Goal: Task Accomplishment & Management: Manage account settings

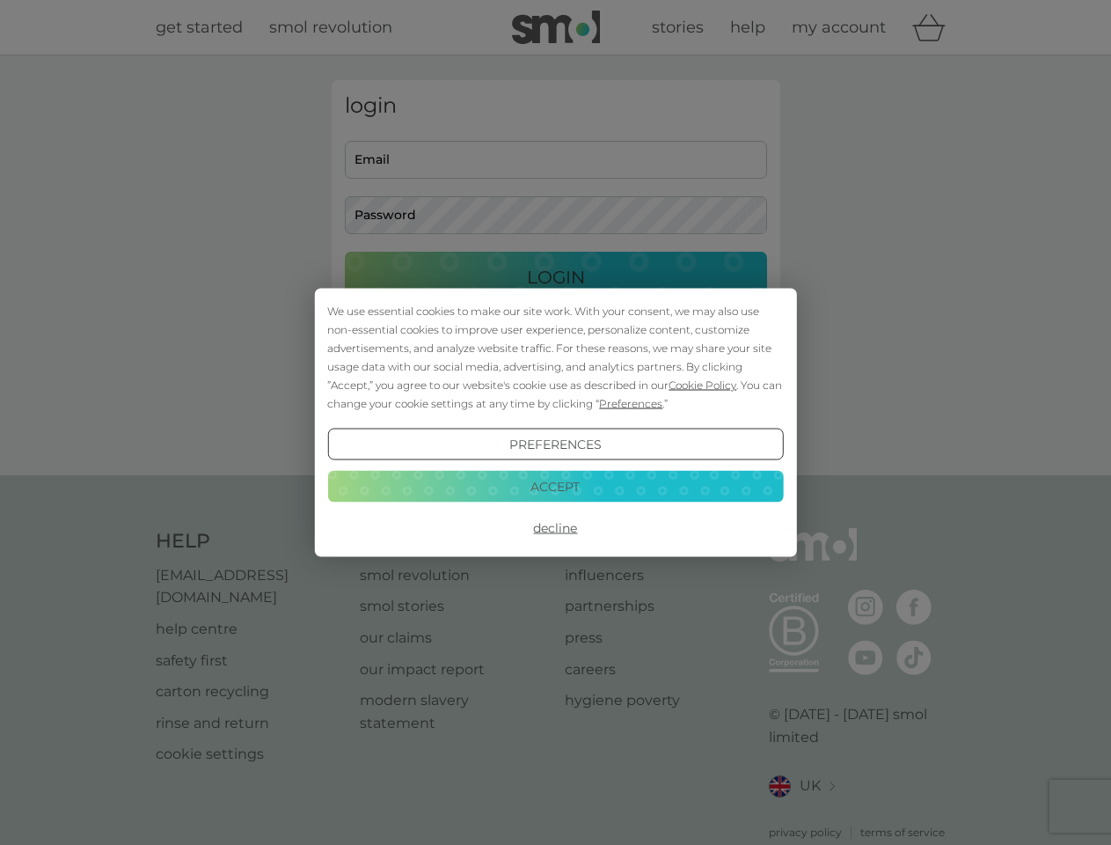
click at [703, 385] on span "Cookie Policy" at bounding box center [703, 384] width 68 height 13
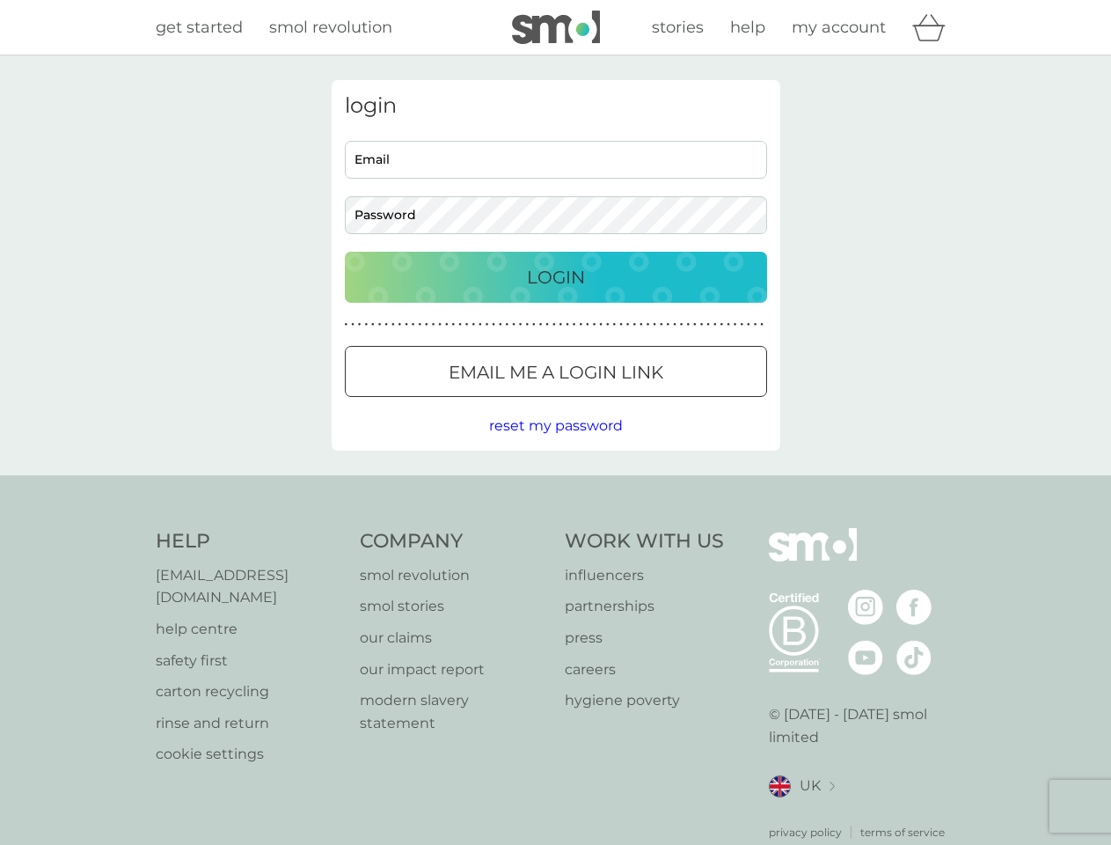
click at [629, 403] on div "login Email Password Login ● ● ● ● ● ● ● ● ● ● ● ● ● ● ● ● ● ● ● ● ● ● ● ● ● ● …" at bounding box center [556, 265] width 449 height 370
click at [555, 444] on div "login Email Password Login ● ● ● ● ● ● ● ● ● ● ● ● ● ● ● ● ● ● ● ● ● ● ● ● ● ● …" at bounding box center [556, 265] width 449 height 370
click at [555, 528] on div "Help [EMAIL_ADDRESS][DOMAIN_NAME] help centre safety first carton recycling rin…" at bounding box center [556, 684] width 801 height 312
click at [555, 486] on div "Help [EMAIL_ADDRESS][DOMAIN_NAME] help centre safety first carton recycling rin…" at bounding box center [555, 684] width 1111 height 418
